Goal: Transaction & Acquisition: Purchase product/service

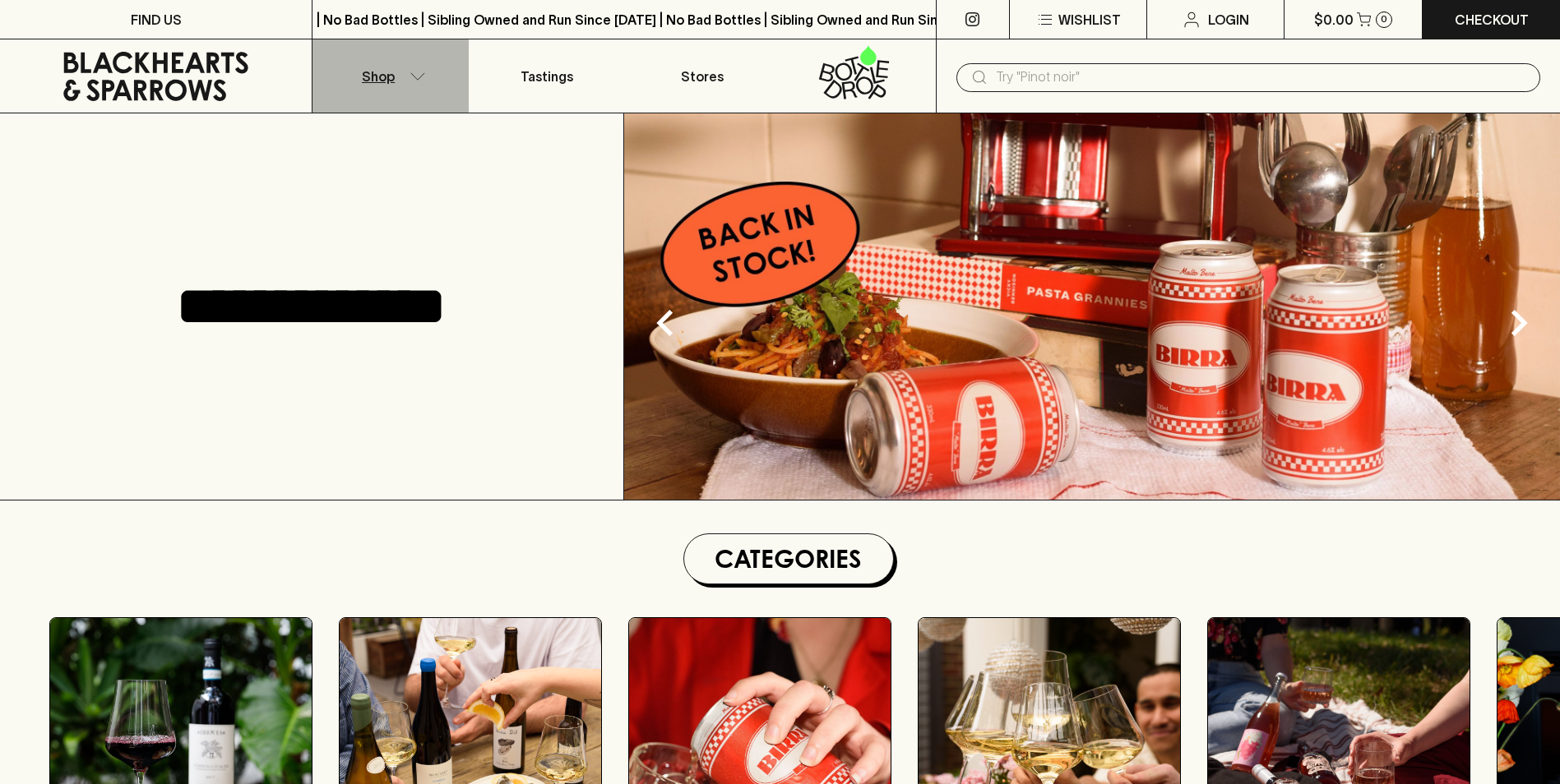
click at [421, 72] on icon "button" at bounding box center [418, 76] width 16 height 8
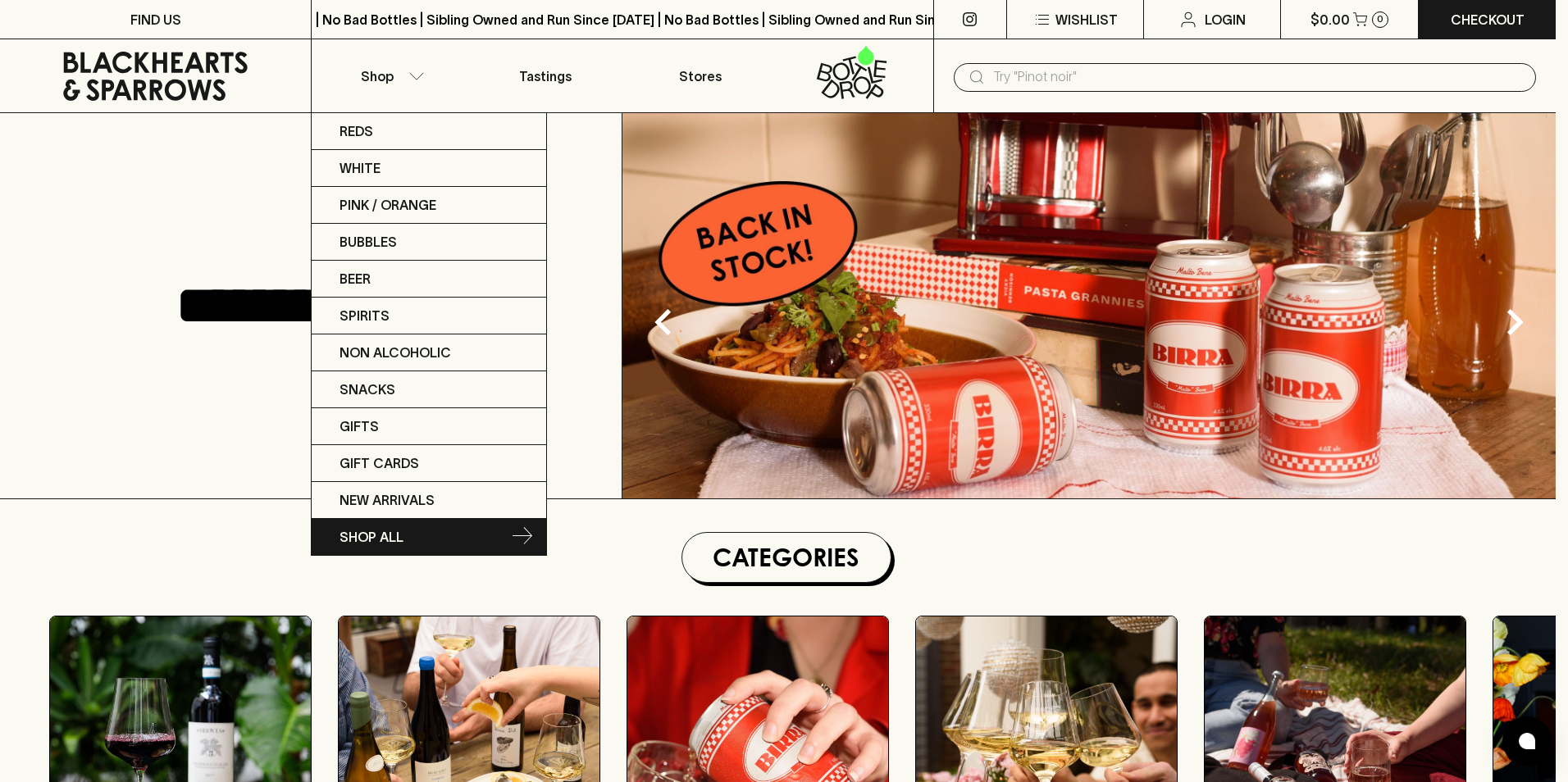
click at [405, 539] on link "SHOP ALL" at bounding box center [428, 537] width 234 height 36
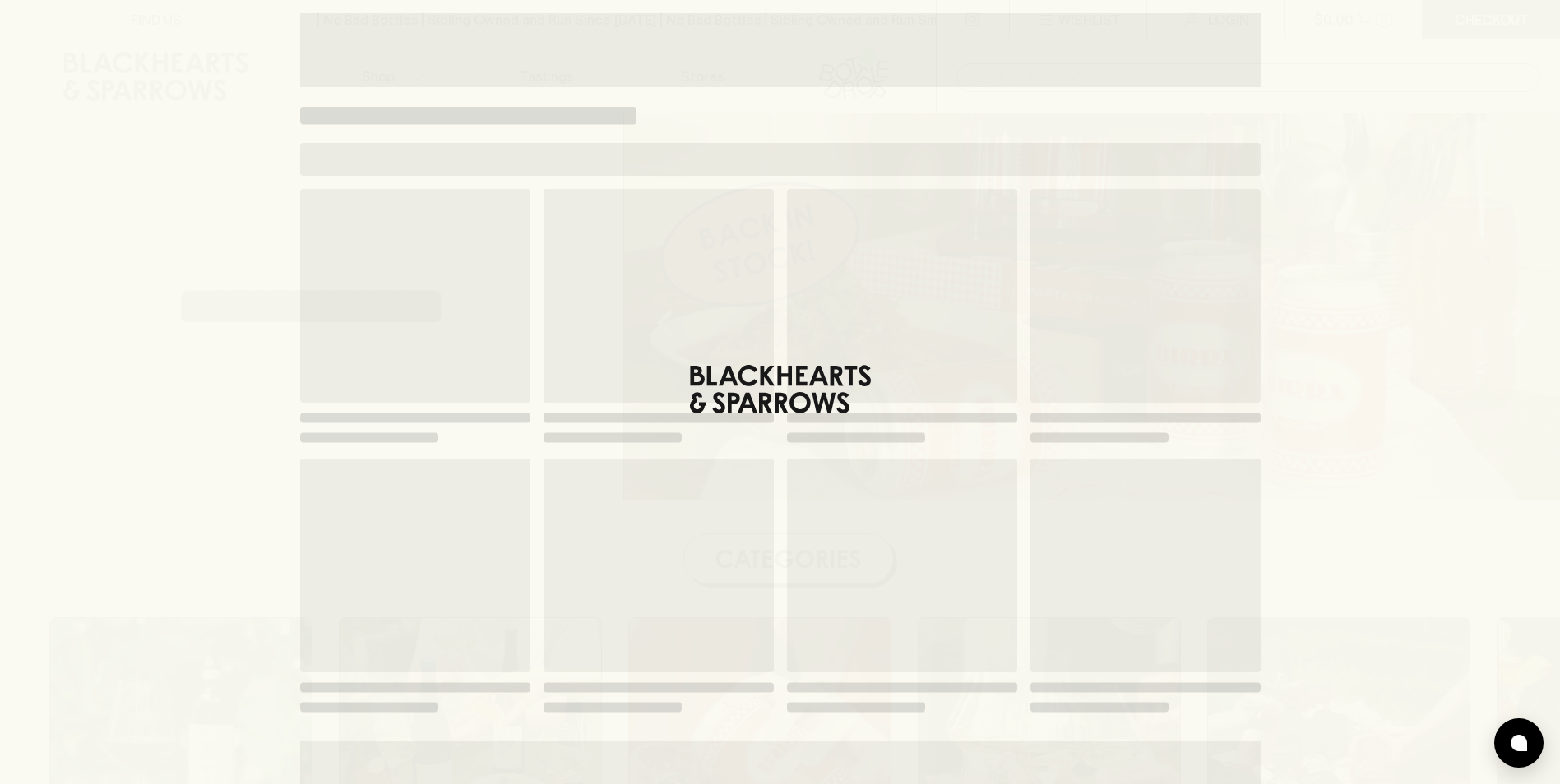
click at [761, 361] on span "Loading" at bounding box center [659, 296] width 230 height 214
